Goal: Transaction & Acquisition: Purchase product/service

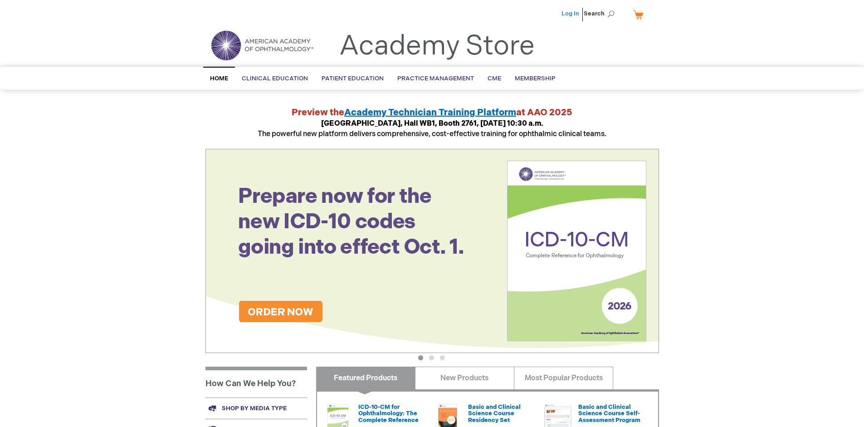
click at [571, 14] on link "Log In" at bounding box center [570, 13] width 18 height 7
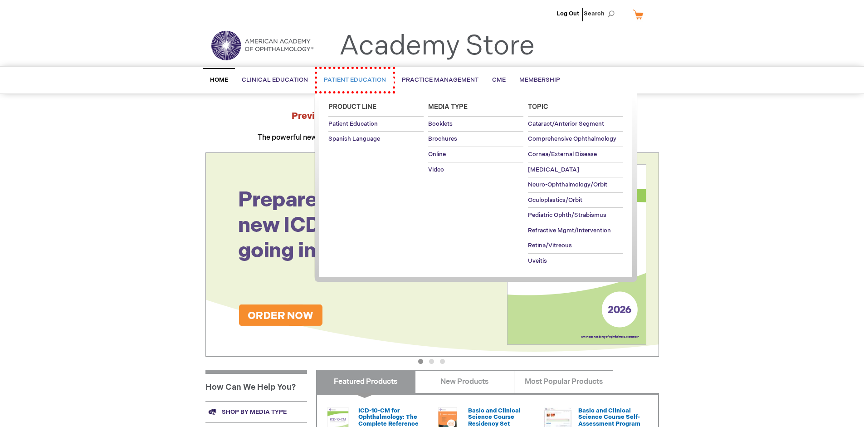
click at [350, 78] on span "Patient Education" at bounding box center [355, 79] width 62 height 7
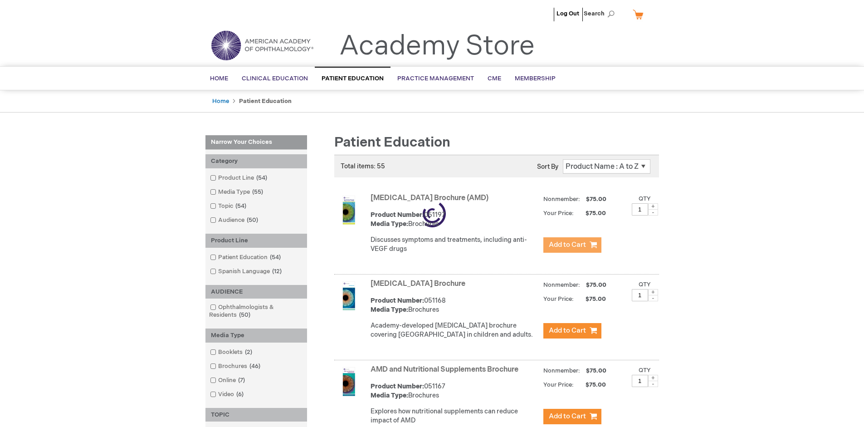
click at [572, 245] on span "Add to Cart" at bounding box center [567, 244] width 37 height 9
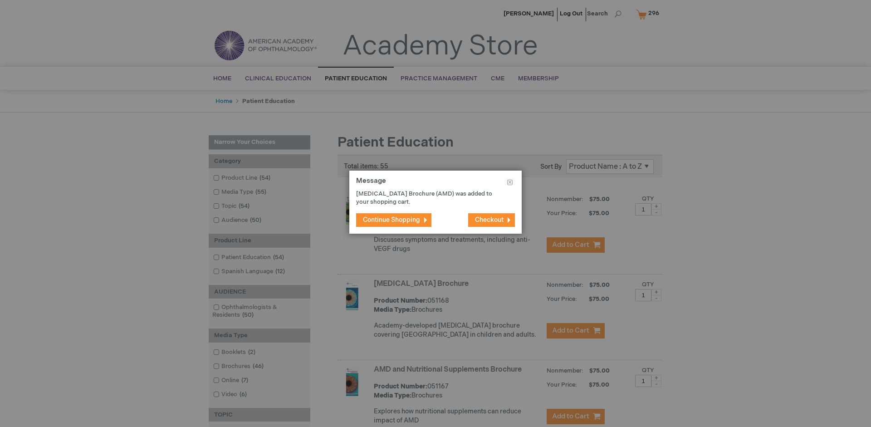
click at [391, 220] on span "Continue Shopping" at bounding box center [391, 220] width 57 height 8
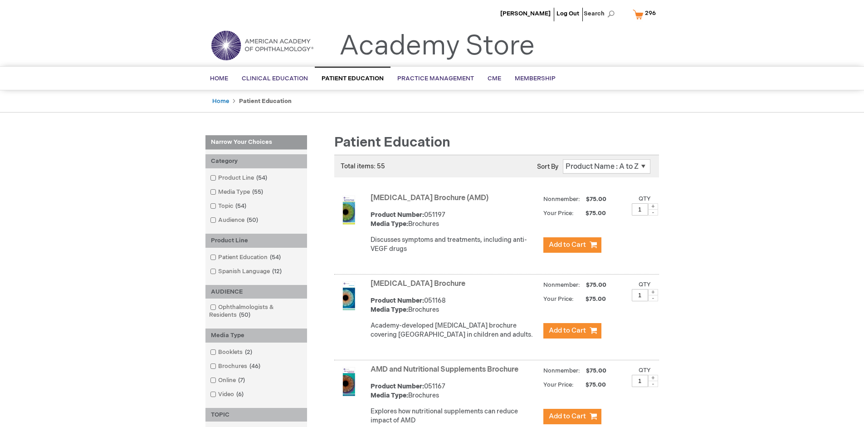
click at [446, 374] on link "AMD and Nutritional Supplements Brochure" at bounding box center [445, 369] width 148 height 9
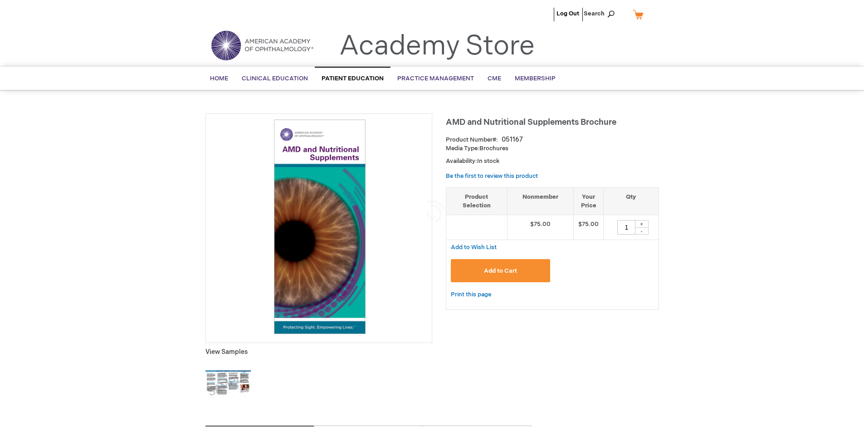
type input "1"
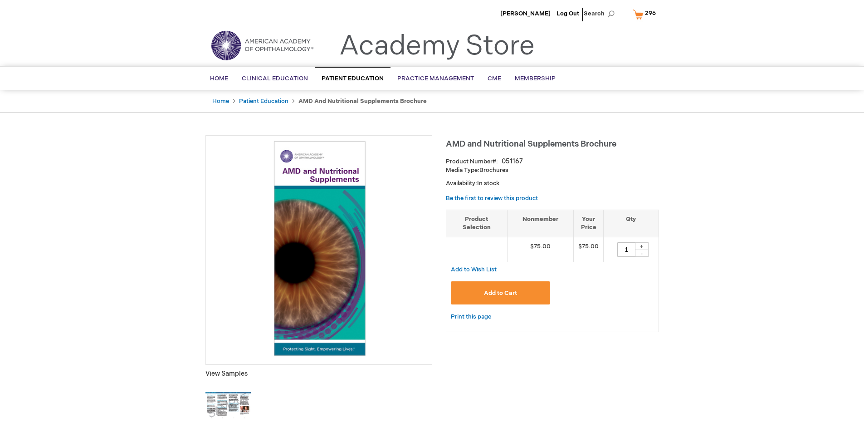
click at [500, 293] on span "Add to Cart" at bounding box center [500, 292] width 33 height 7
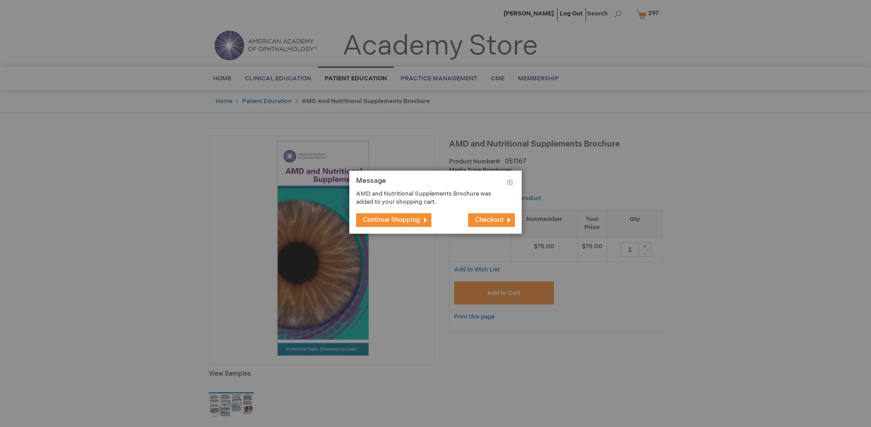
click at [391, 220] on span "Continue Shopping" at bounding box center [391, 220] width 57 height 8
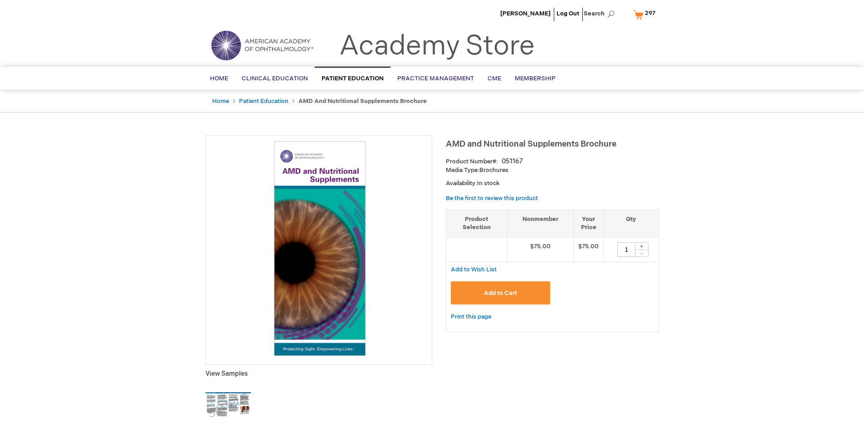
click at [645, 14] on span "297" at bounding box center [650, 13] width 10 height 7
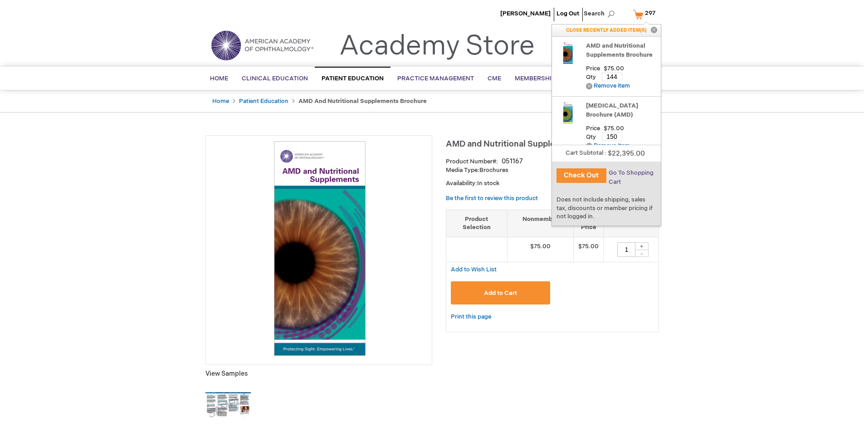
click at [630, 173] on span "Go To Shopping Cart" at bounding box center [631, 177] width 45 height 16
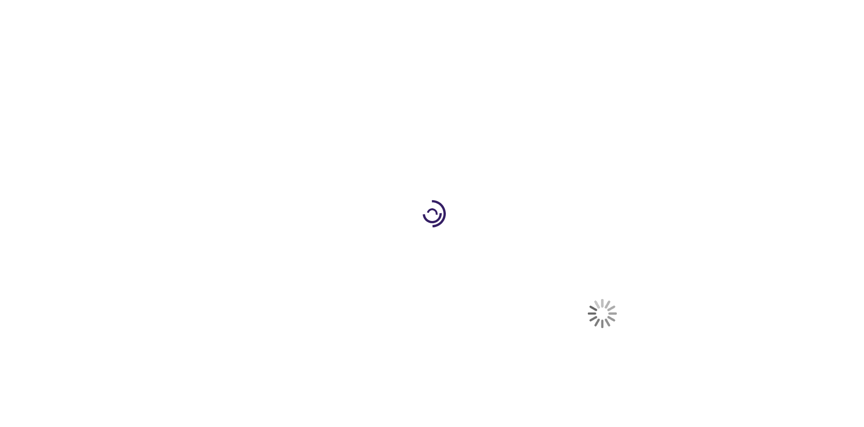
select select "US"
select select "41"
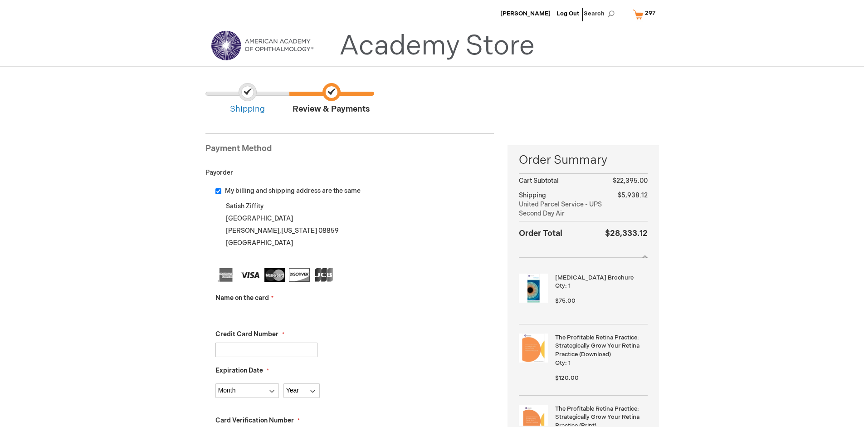
click at [266, 313] on input "Name on the card" at bounding box center [266, 313] width 102 height 15
